Goal: Information Seeking & Learning: Learn about a topic

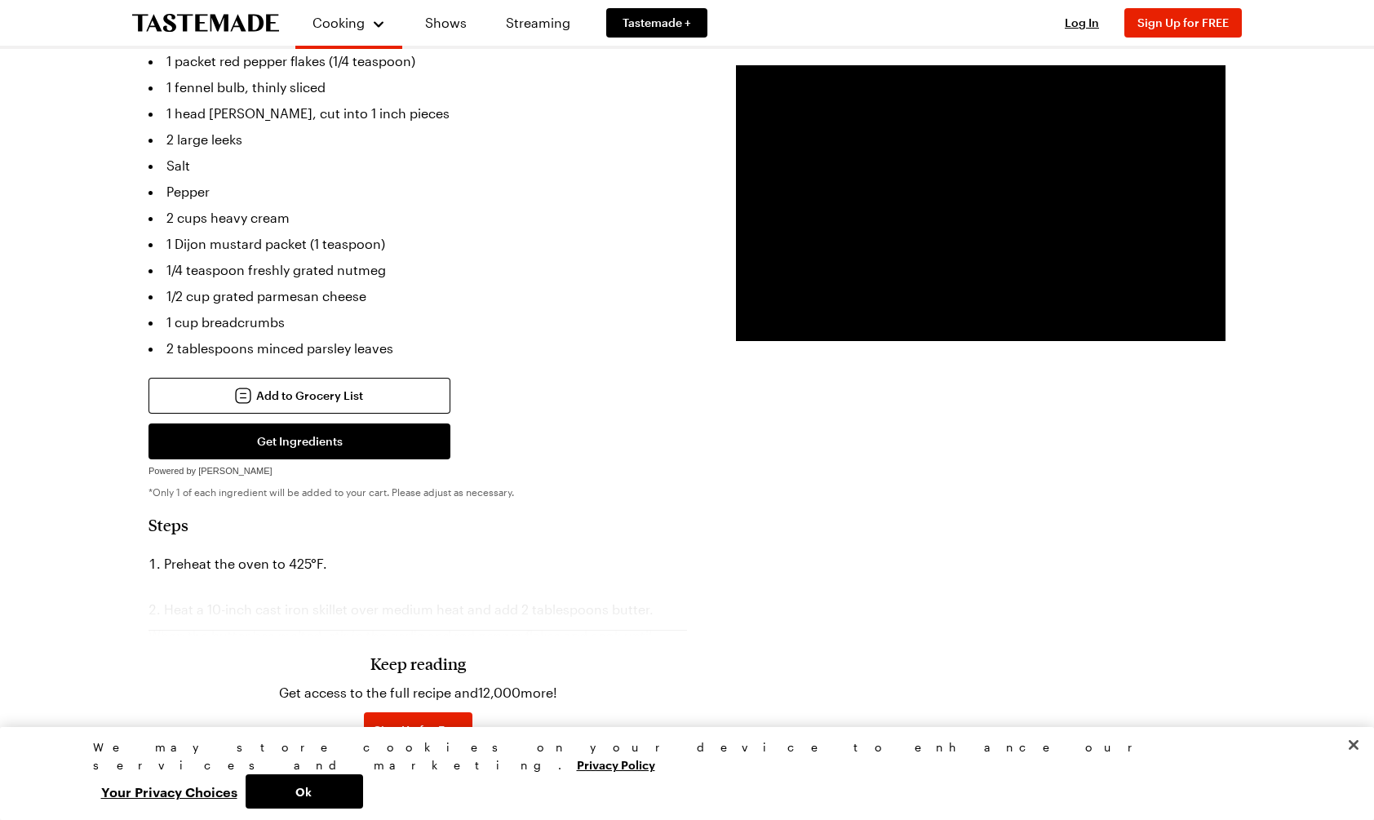
scroll to position [562, 0]
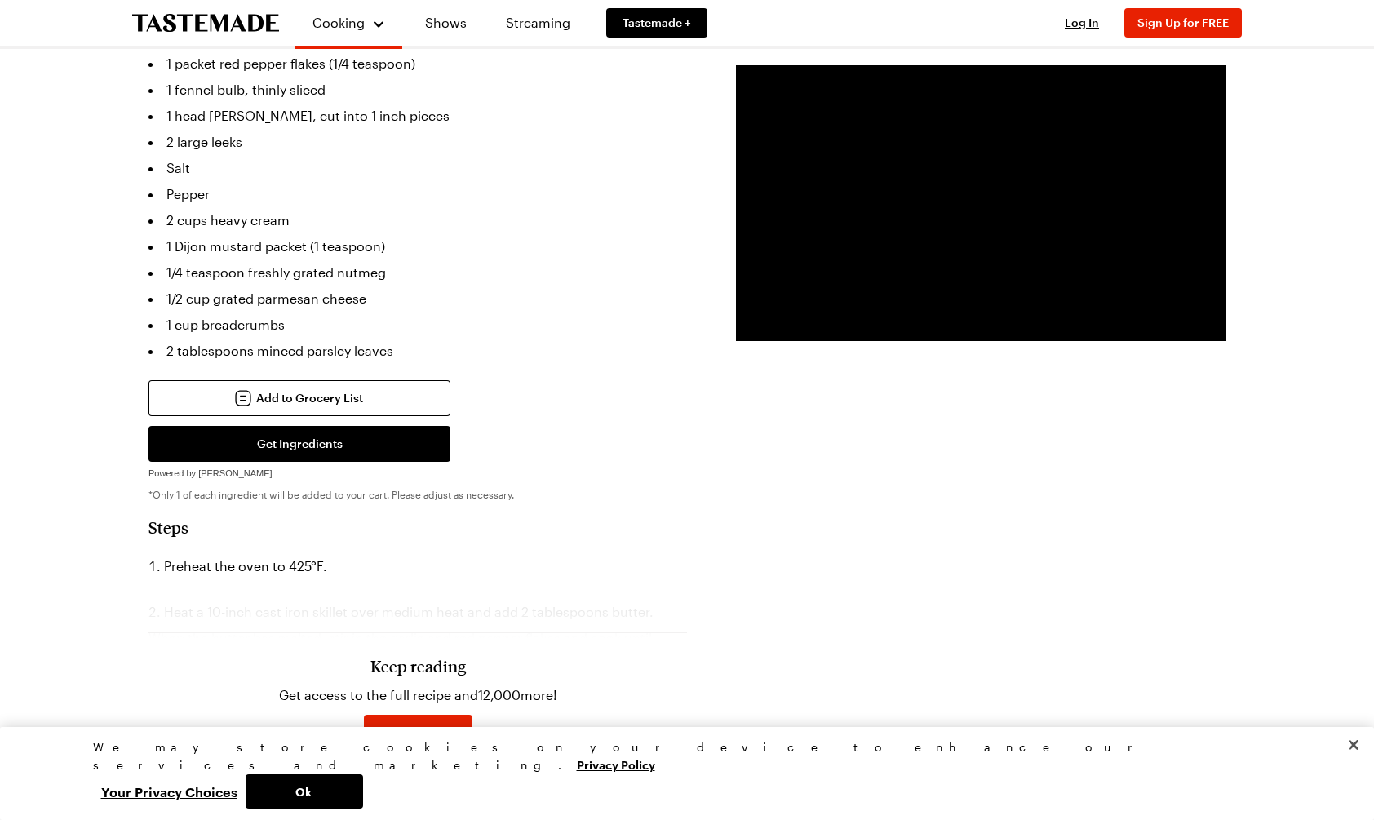
click at [492, 575] on div "Keep reading Get access to the full recipe and 12,000 more! Sign Up for Free Al…" at bounding box center [418, 689] width 539 height 228
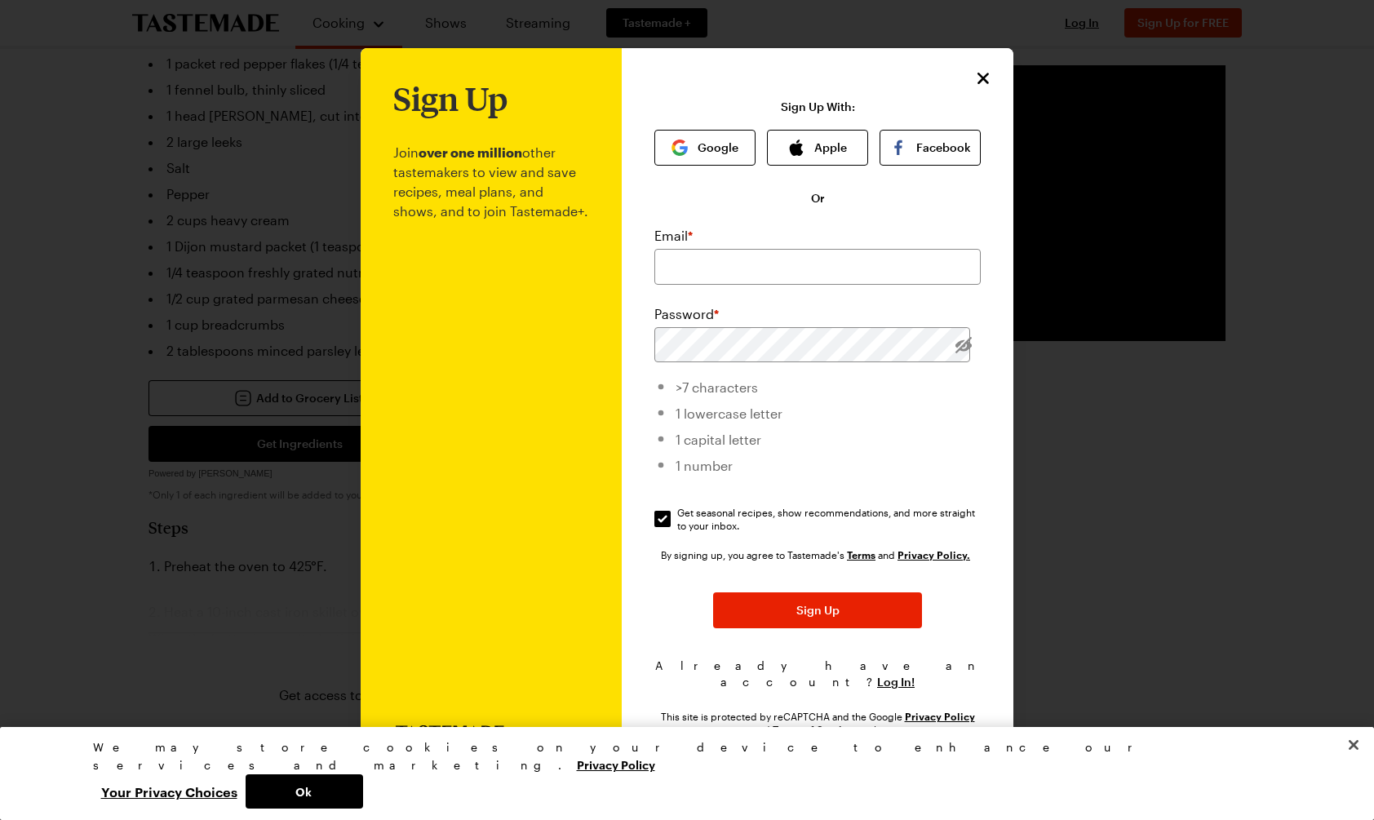
click at [987, 81] on icon "Close" at bounding box center [983, 78] width 11 height 11
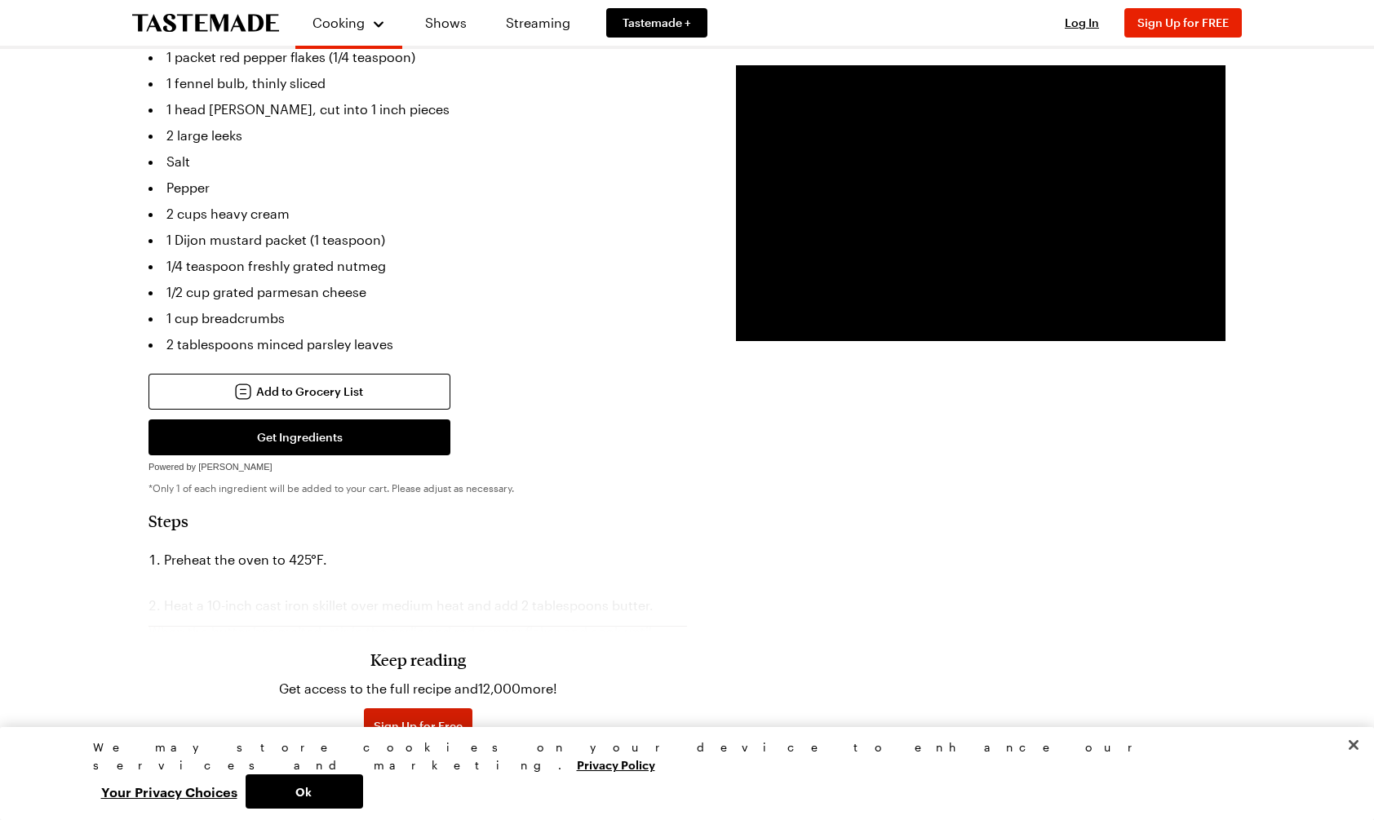
scroll to position [569, 1]
click at [418, 718] on span "Sign Up for Free" at bounding box center [418, 726] width 89 height 16
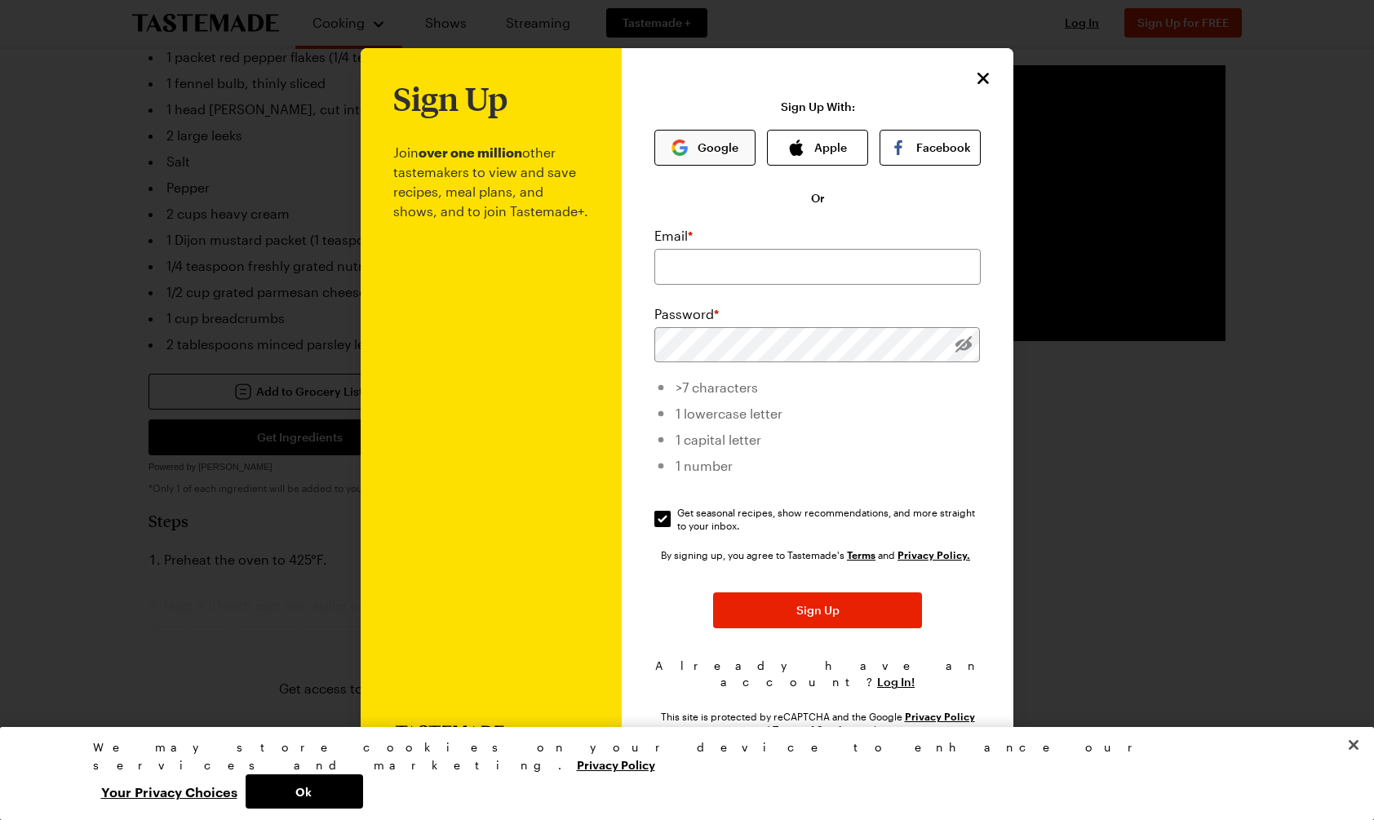
click at [695, 153] on button "Google" at bounding box center [704, 148] width 101 height 36
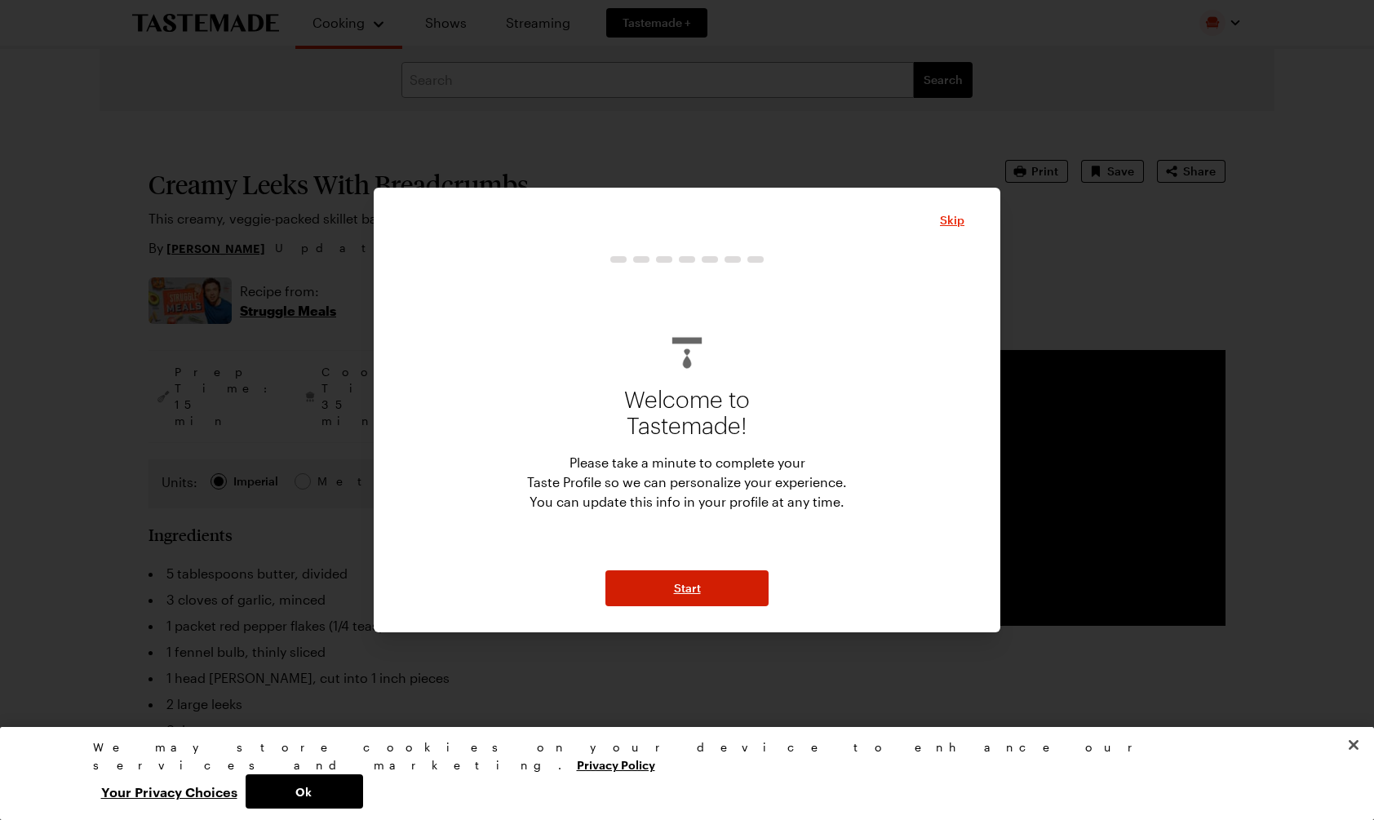
click at [681, 592] on span "Start" at bounding box center [687, 588] width 27 height 16
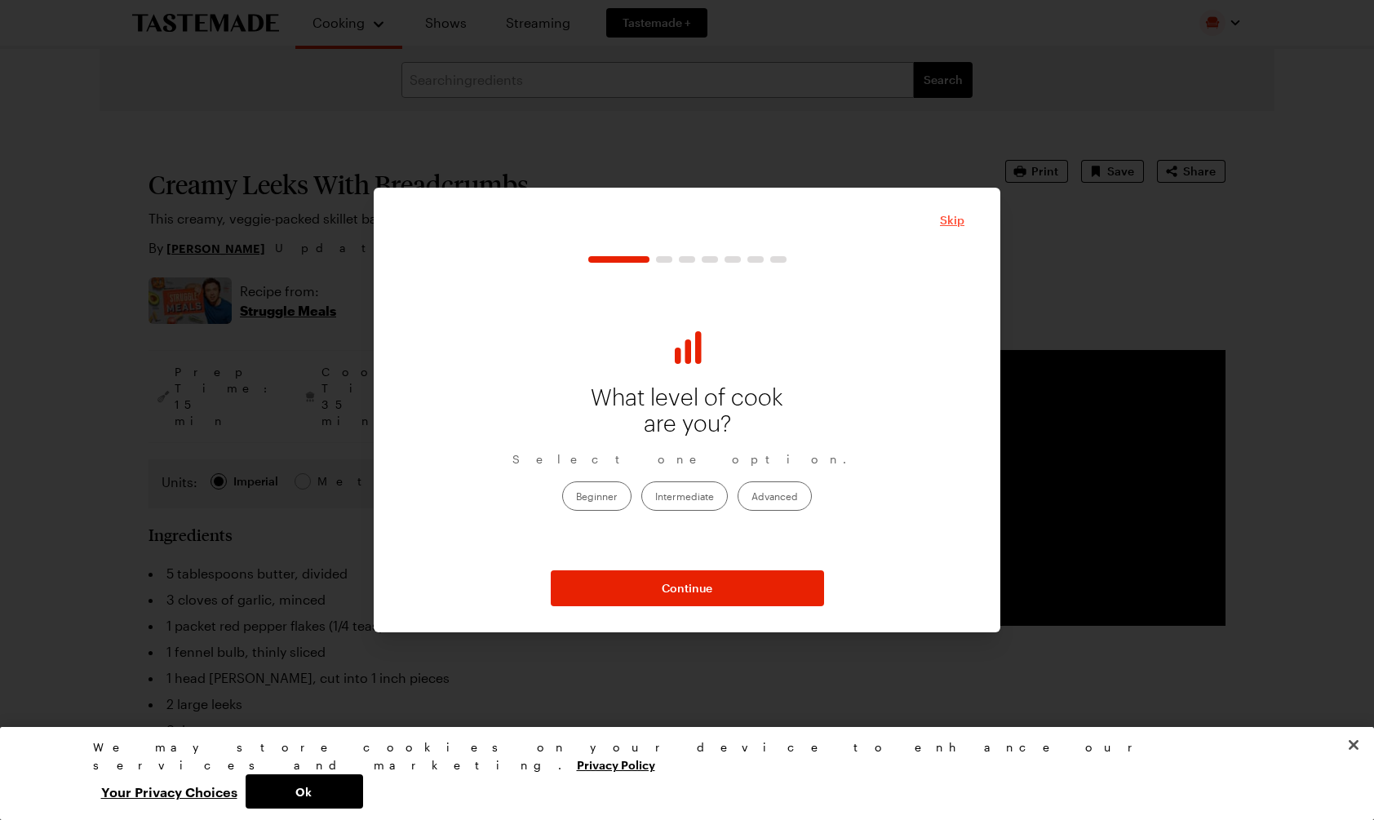
click at [957, 220] on span "Skip" at bounding box center [952, 220] width 24 height 16
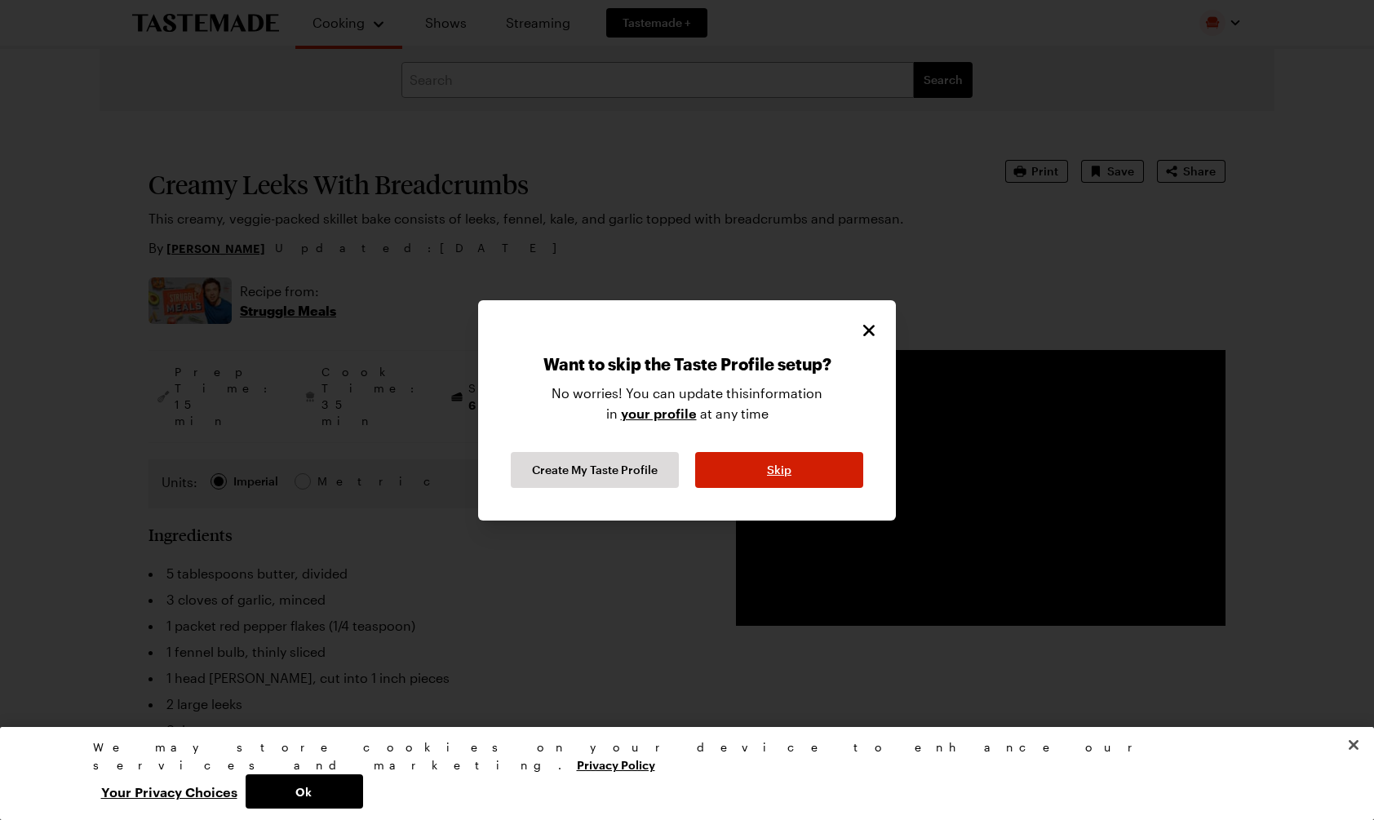
click at [781, 475] on span "Skip" at bounding box center [779, 470] width 24 height 16
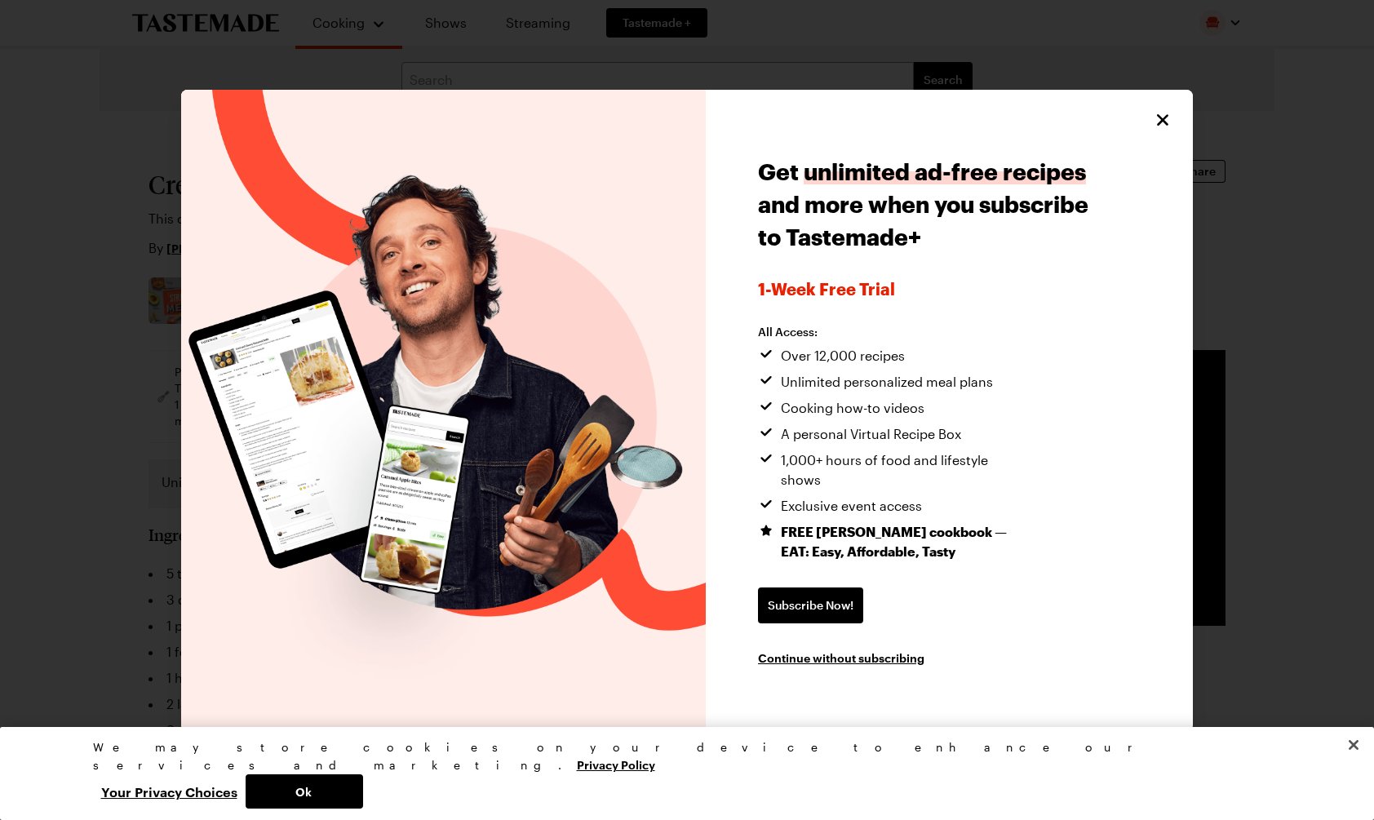
click at [1163, 127] on icon "Close" at bounding box center [1163, 120] width 20 height 20
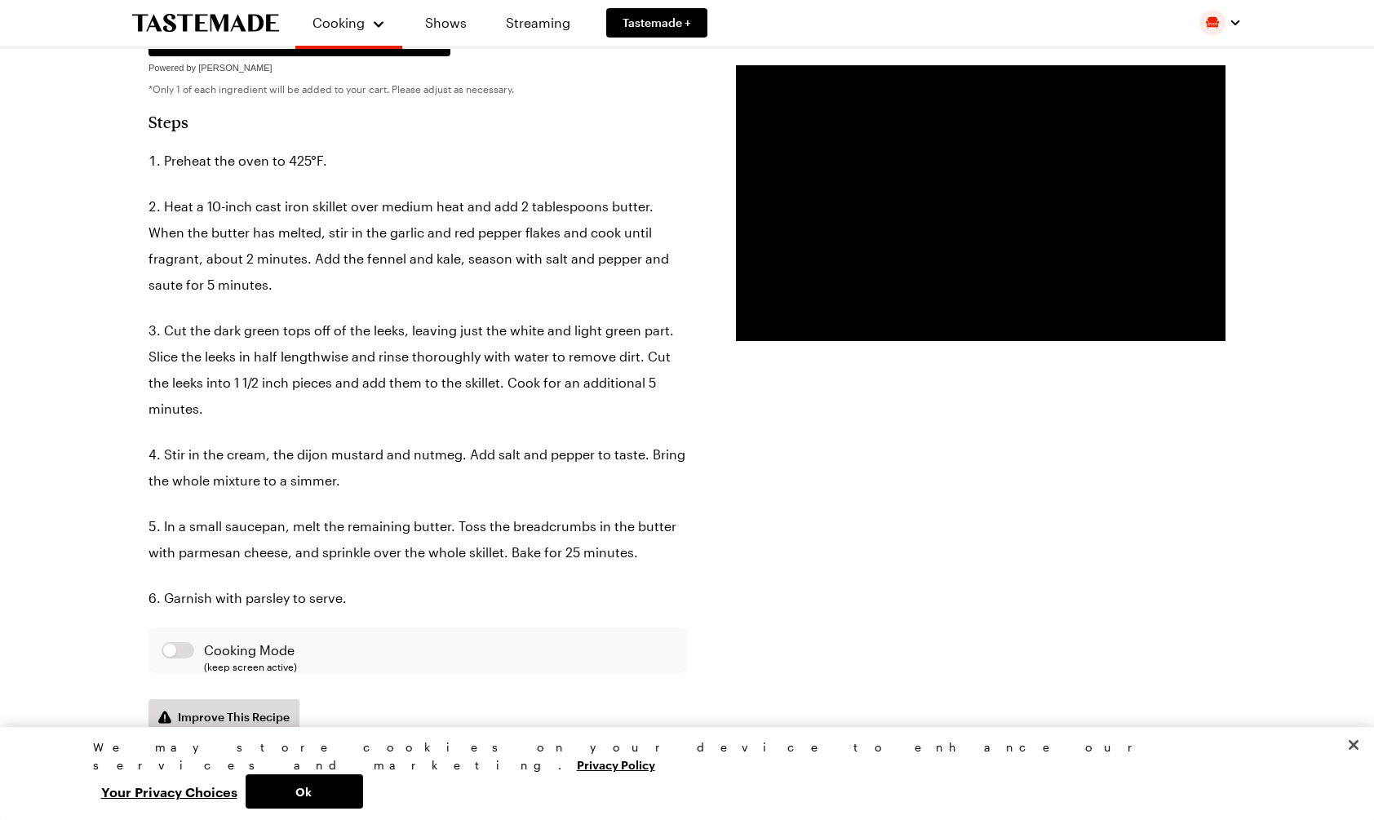
scroll to position [969, 0]
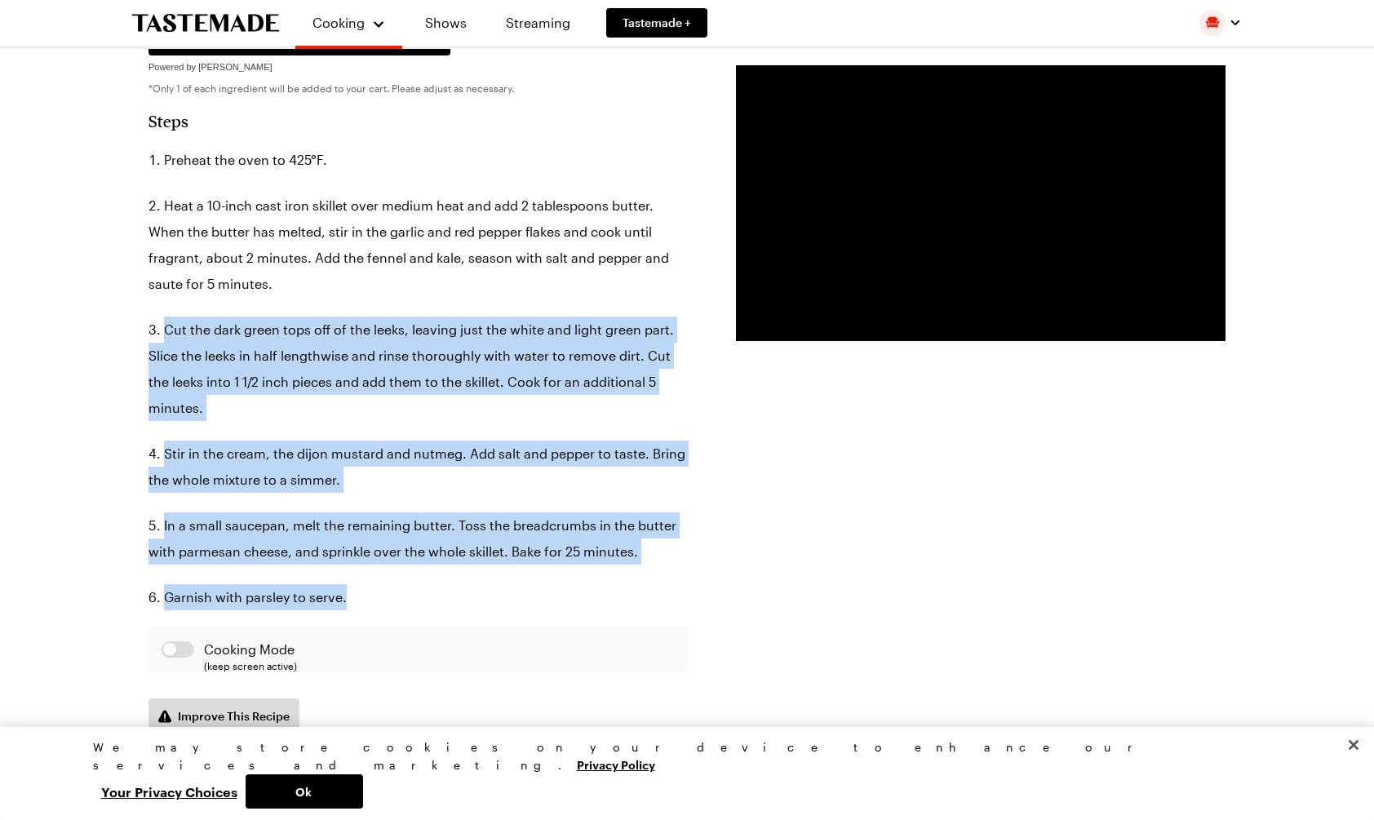
drag, startPoint x: 147, startPoint y: 280, endPoint x: 370, endPoint y: 533, distance: 337.6
click at [371, 534] on div "Creamy Leeks With Breadcrumbs This creamy, veggie-packed skillet bake consists …" at bounding box center [687, 515] width 1175 height 2746
copy ol "Cut the dark green tops off of the leeks, leaving just the white and light gree…"
click at [340, 81] on link "Recipes" at bounding box center [367, 87] width 124 height 36
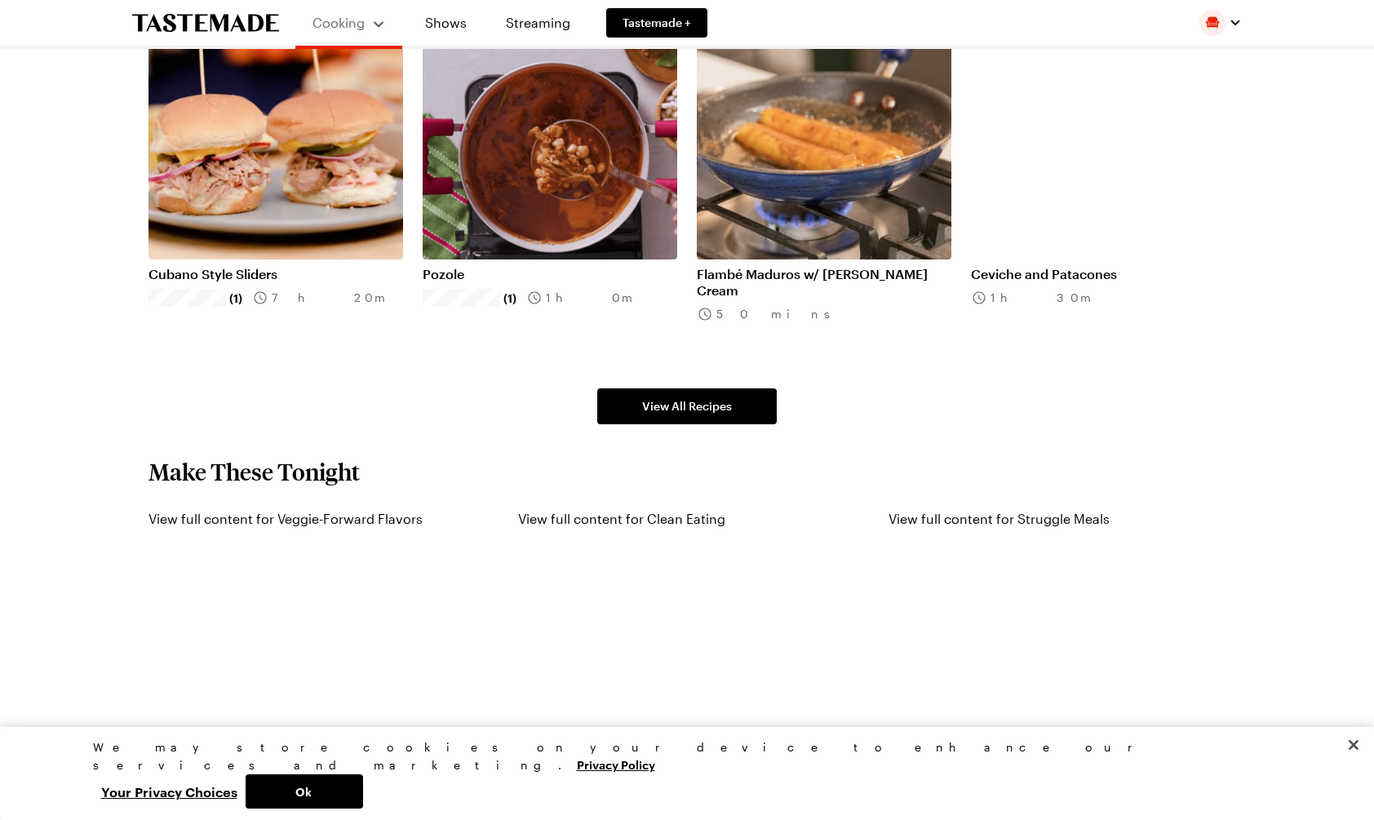
scroll to position [1238, 0]
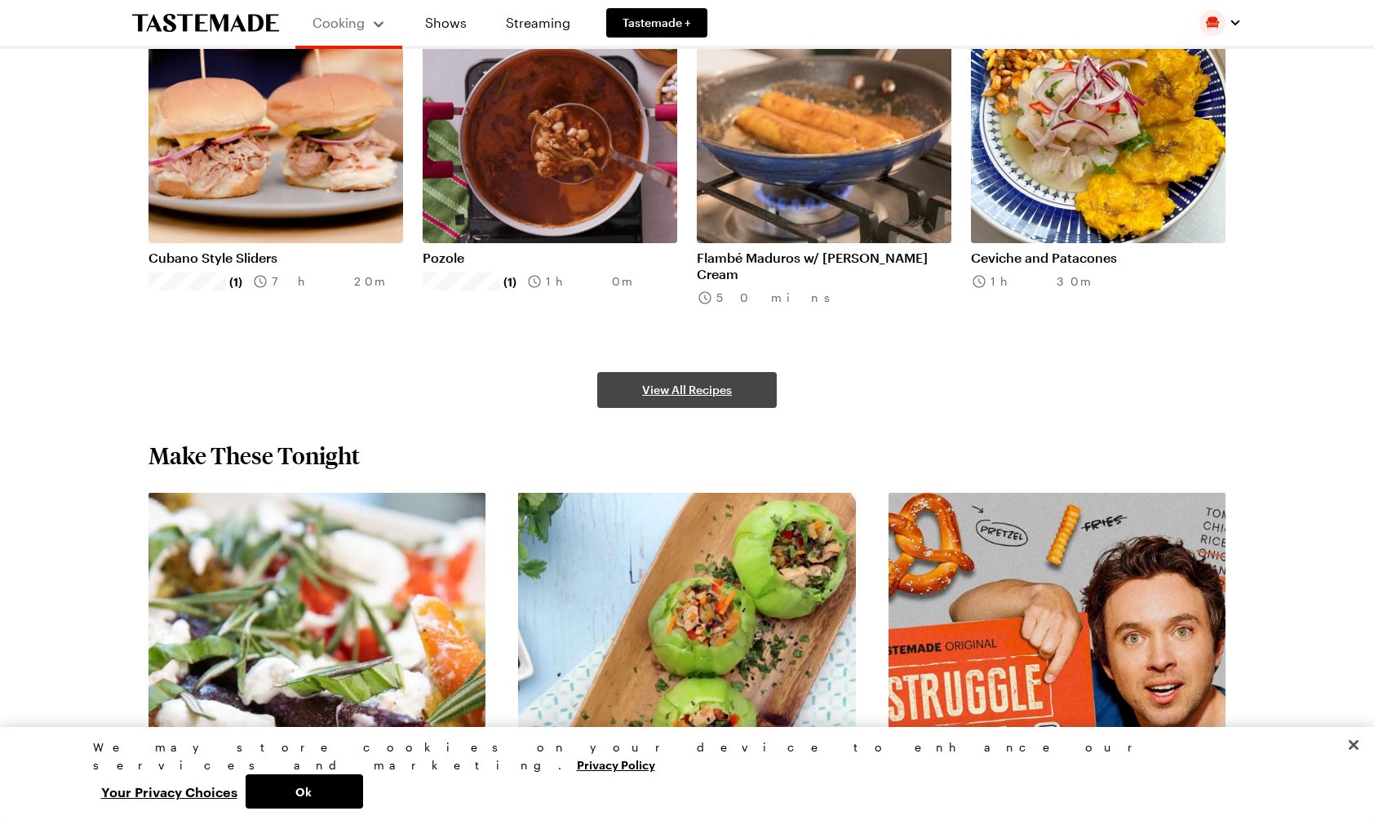
click at [683, 390] on span "View All Recipes" at bounding box center [687, 390] width 90 height 16
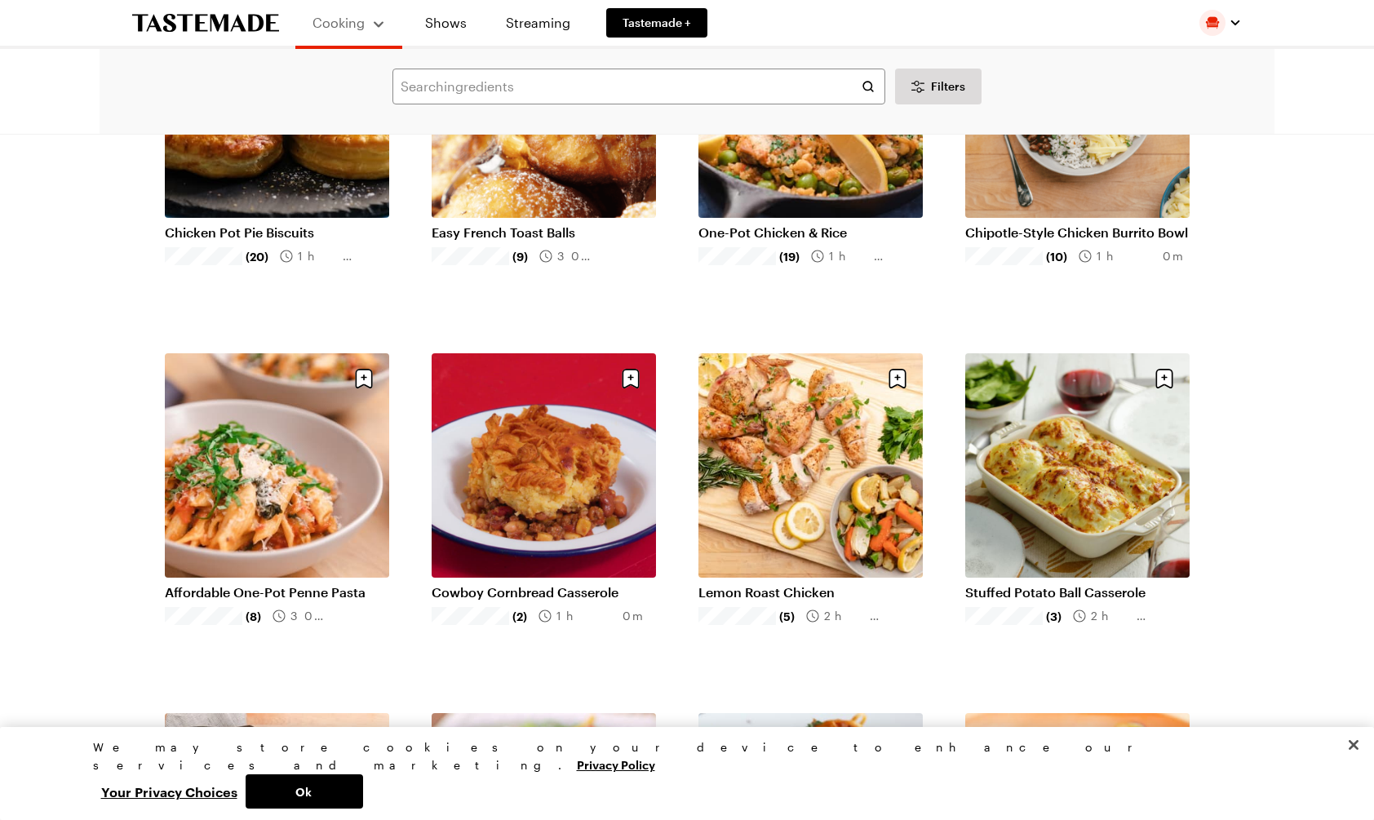
scroll to position [262, 0]
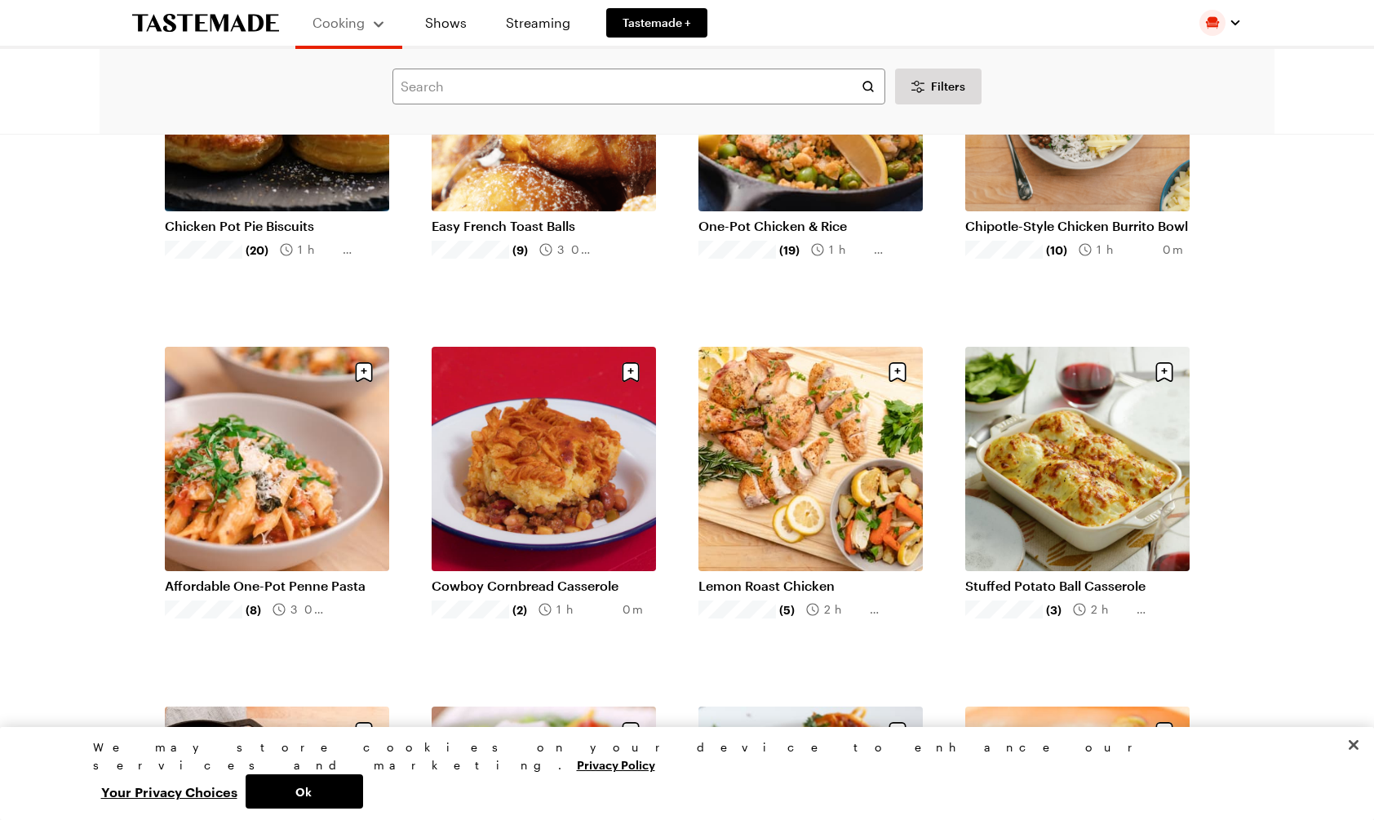
click at [539, 578] on link "Cowboy Cornbread Casserole" at bounding box center [544, 586] width 224 height 16
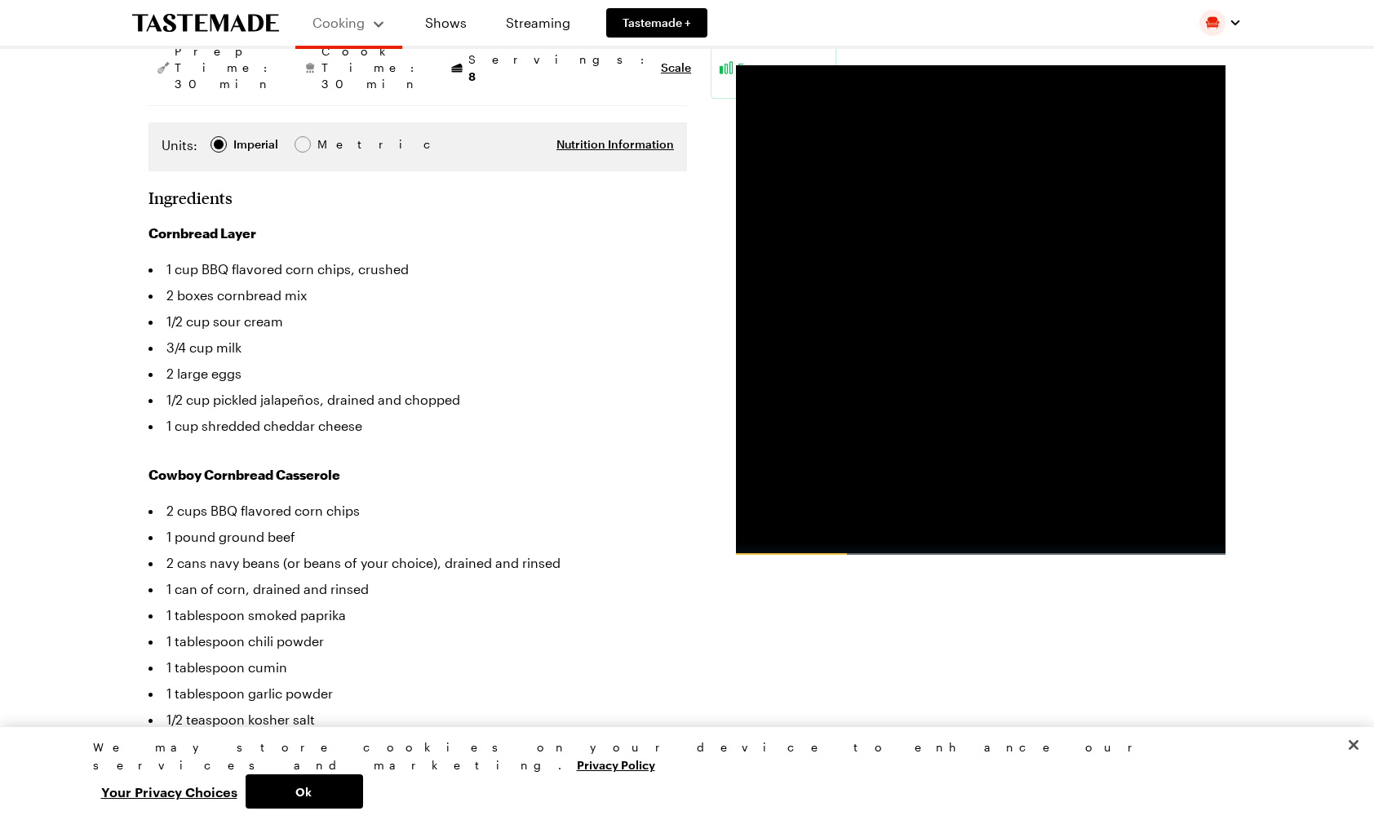
scroll to position [292, 0]
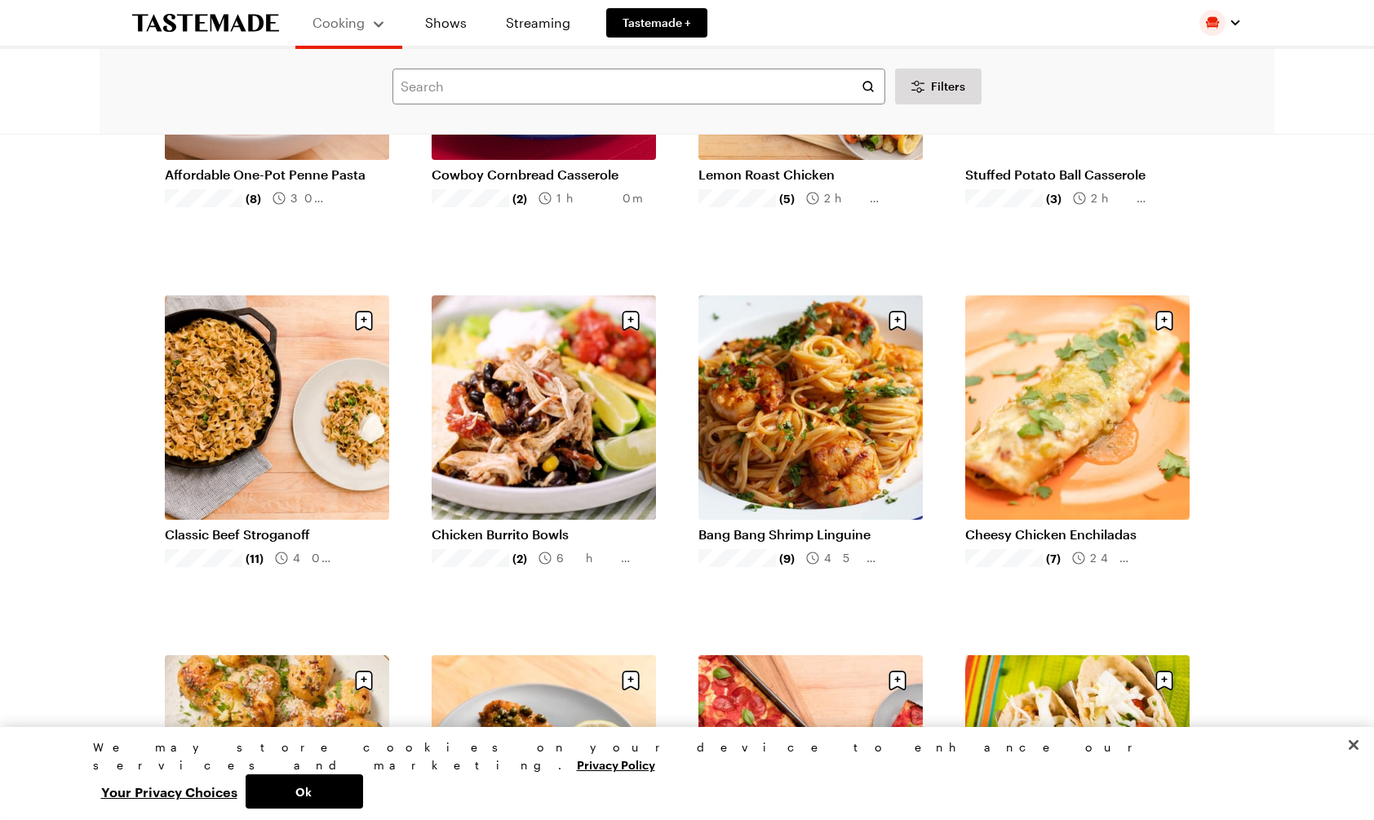
scroll to position [675, 0]
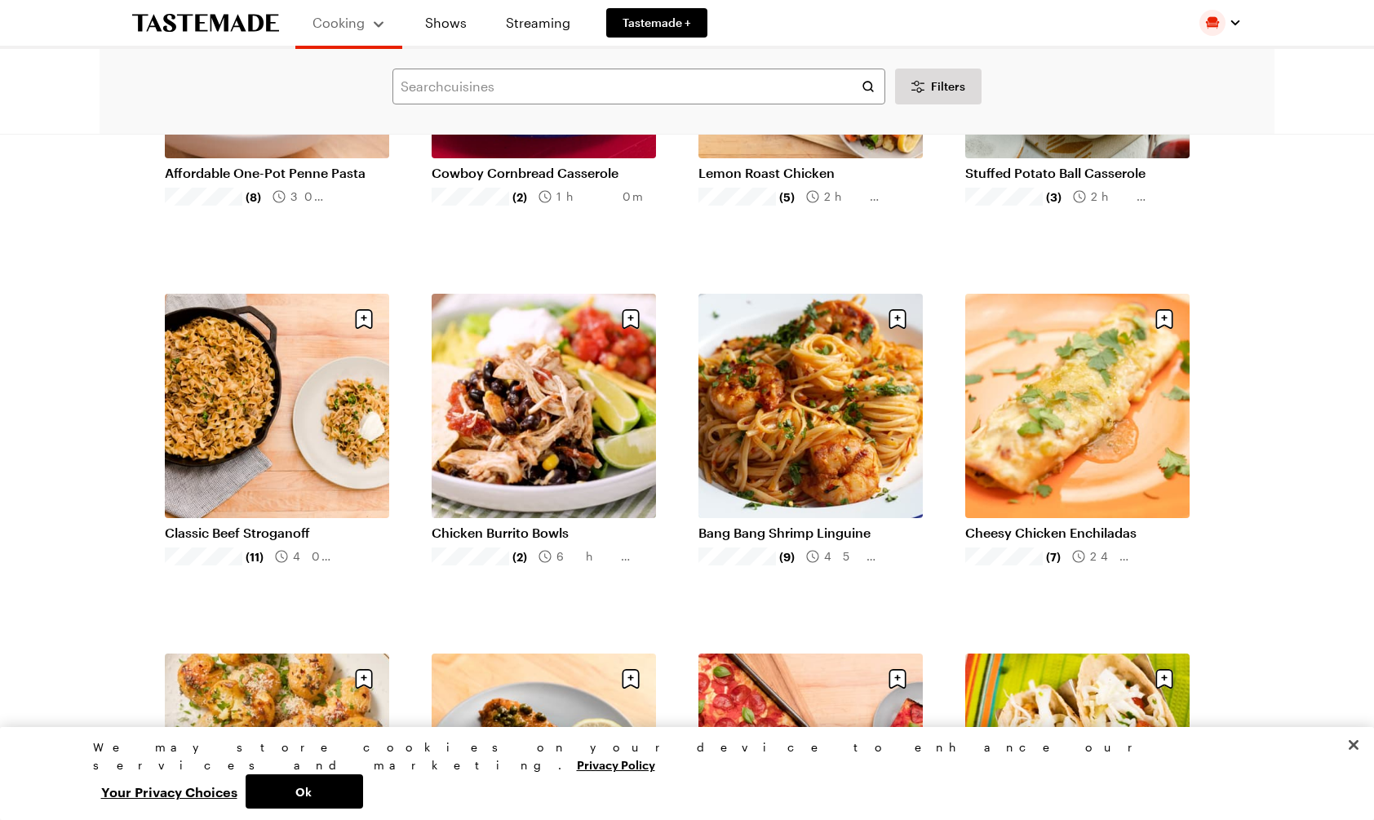
click at [1046, 525] on link "Cheesy Chicken Enchiladas" at bounding box center [1077, 533] width 224 height 16
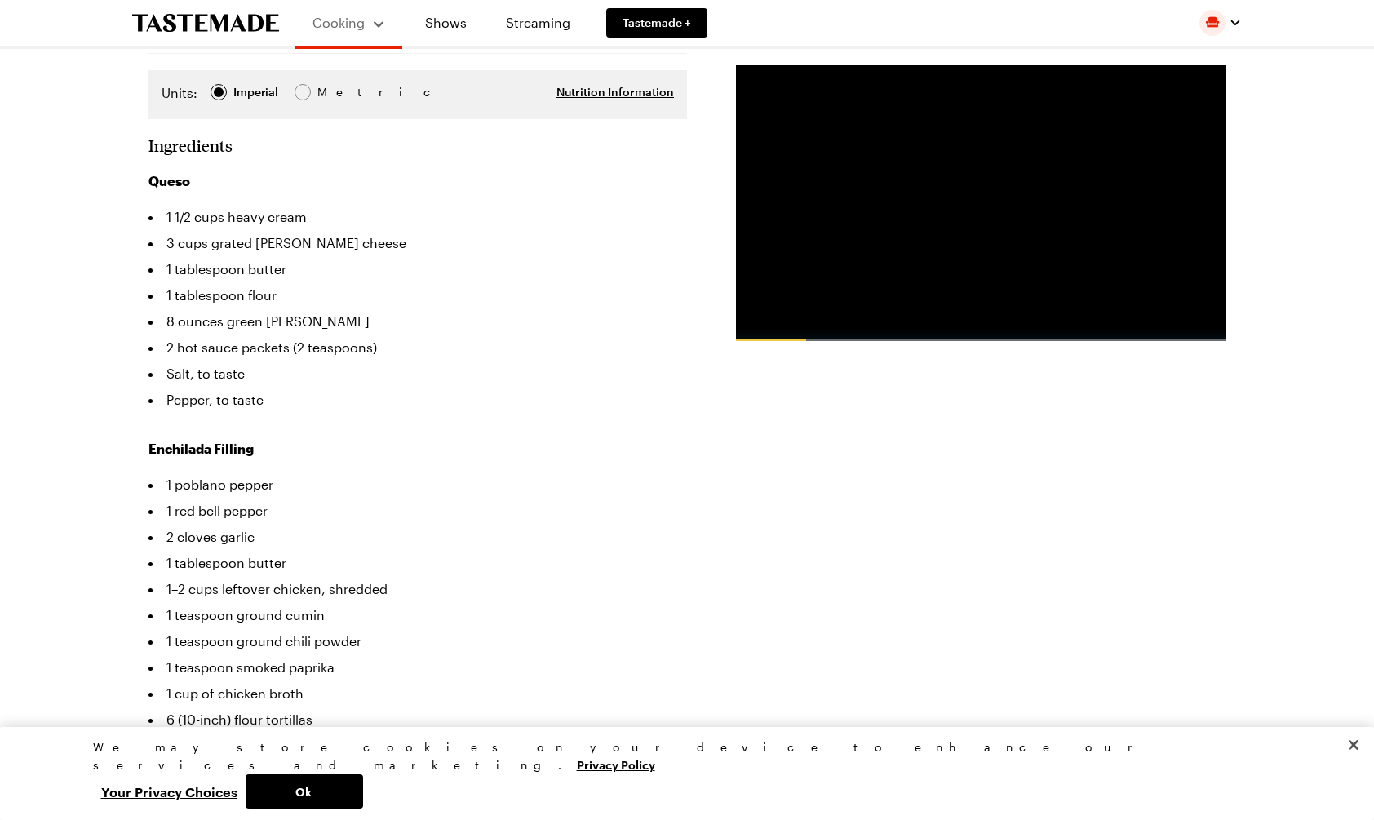
scroll to position [431, 0]
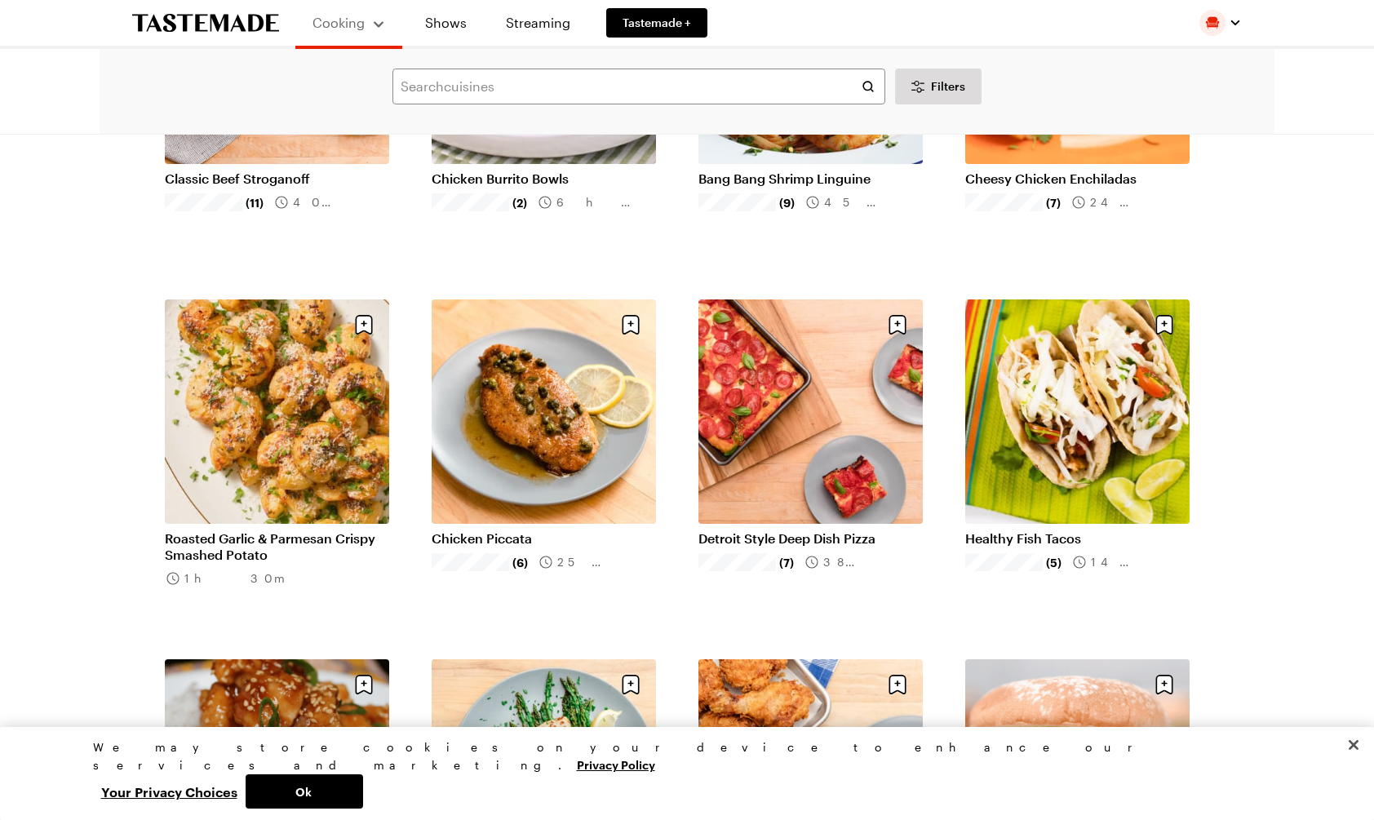
scroll to position [1030, 0]
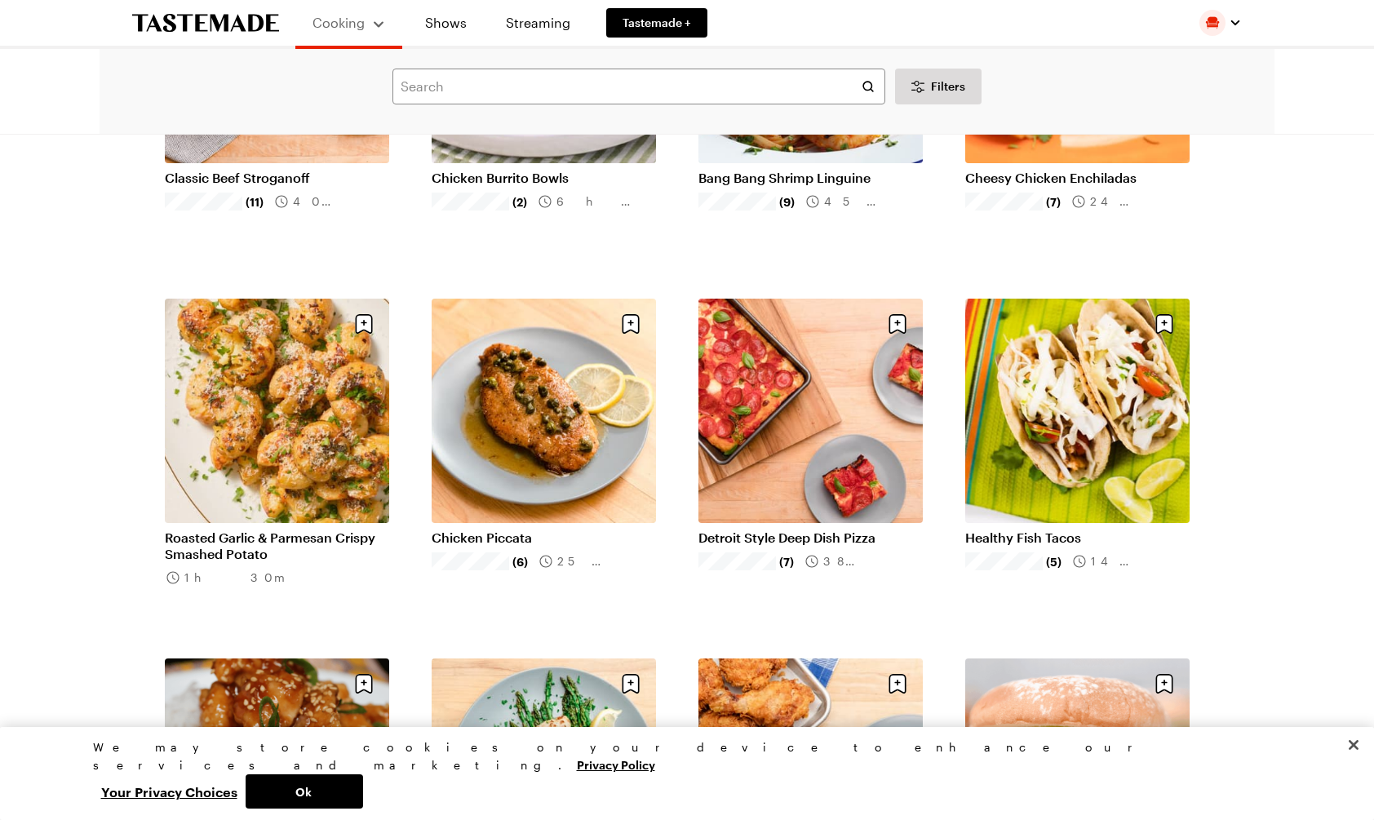
click at [1095, 530] on link "Healthy Fish Tacos" at bounding box center [1077, 538] width 224 height 16
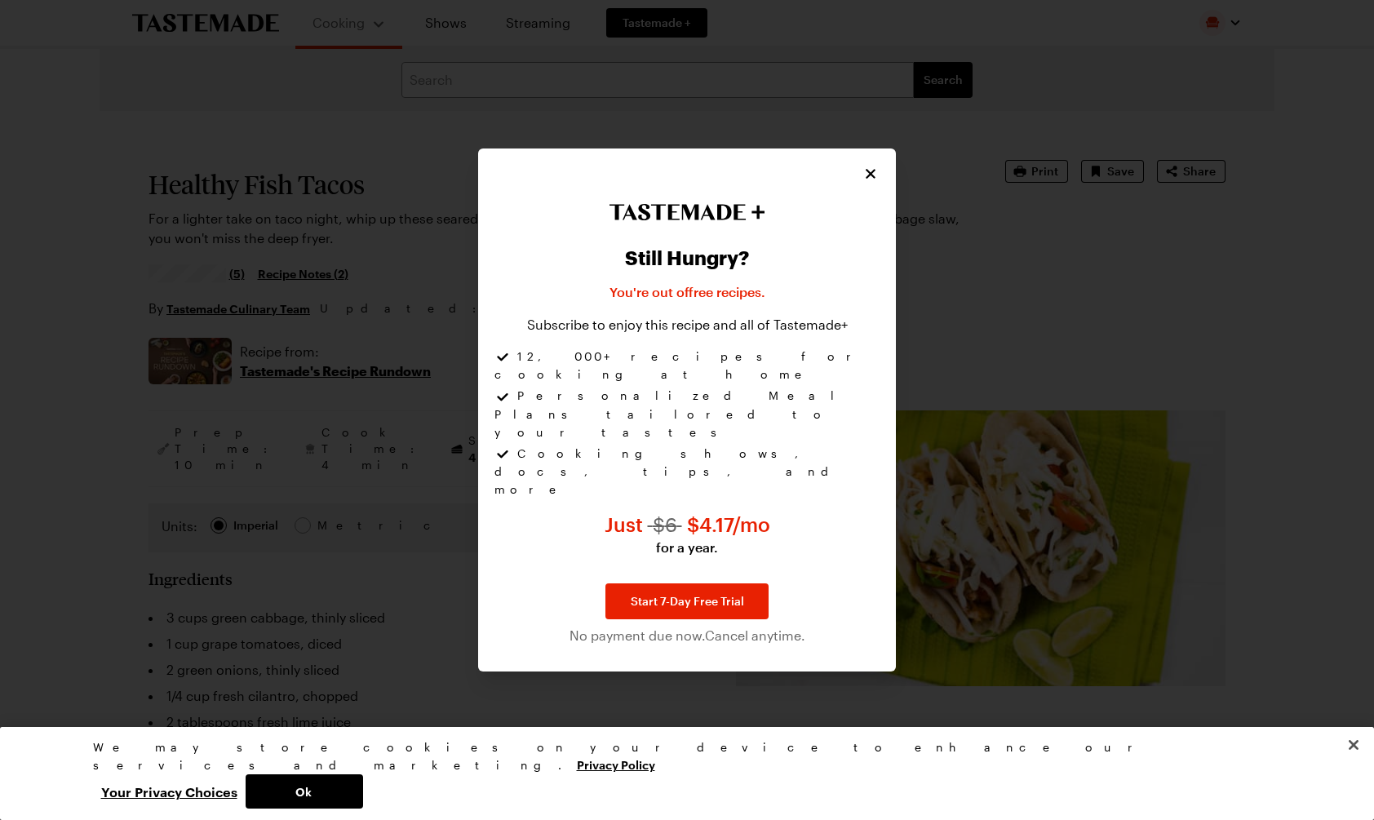
click at [873, 182] on icon "Close" at bounding box center [871, 174] width 16 height 16
click at [870, 179] on icon "Close" at bounding box center [871, 174] width 10 height 10
type textarea "x"
click at [872, 182] on icon "Close" at bounding box center [871, 174] width 16 height 16
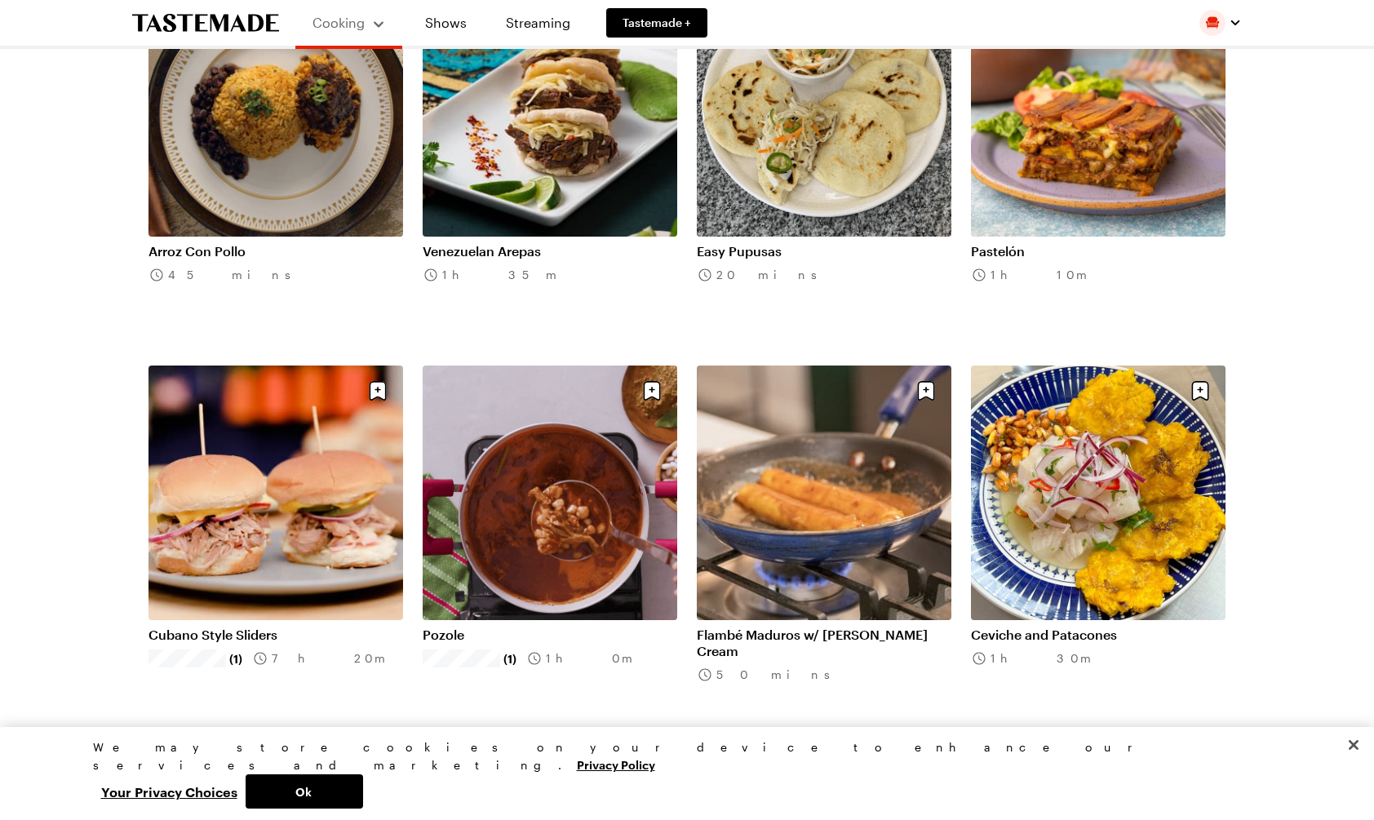
scroll to position [863, 0]
